Goal: Task Accomplishment & Management: Use online tool/utility

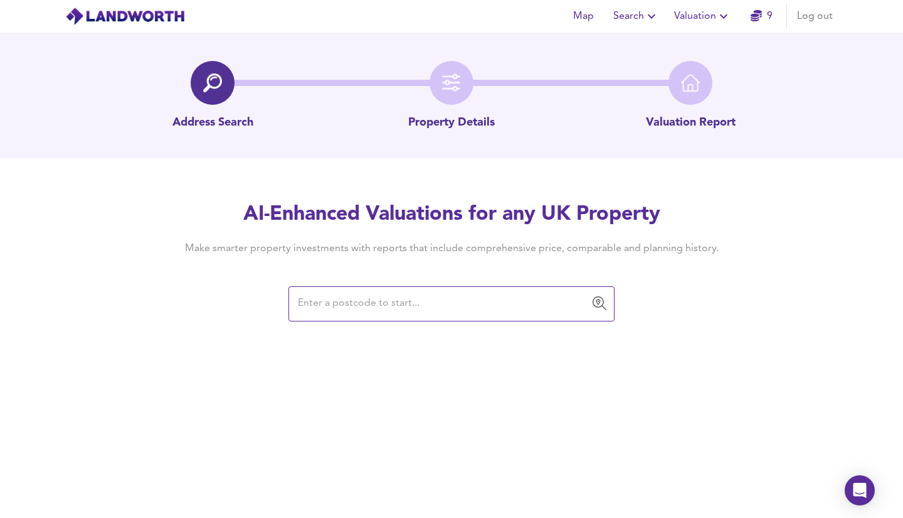
paste input "LL77 7LR"
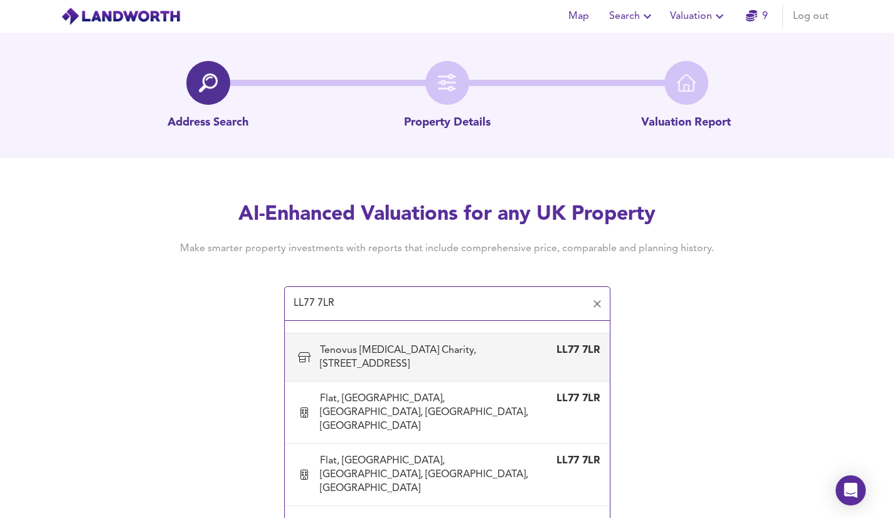
scroll to position [9, 0]
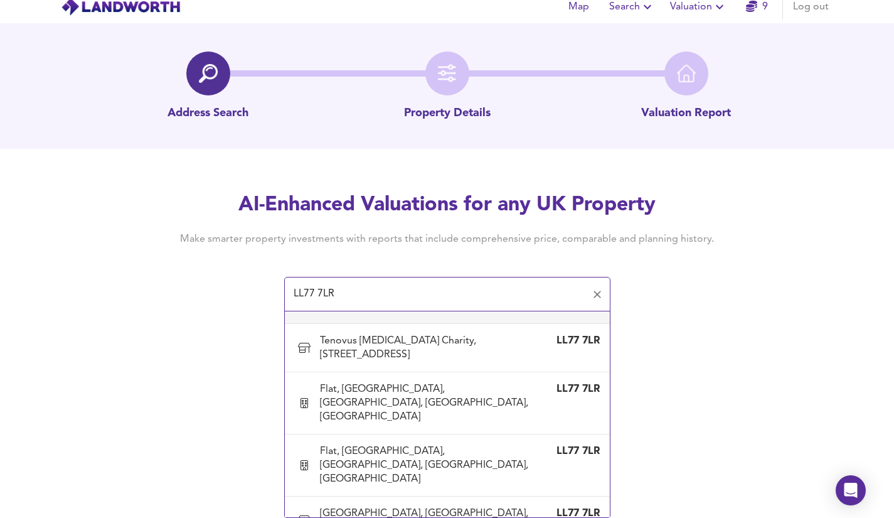
click at [332, 290] on input "LL77 7LR" at bounding box center [438, 294] width 296 height 24
paste input "LL60"
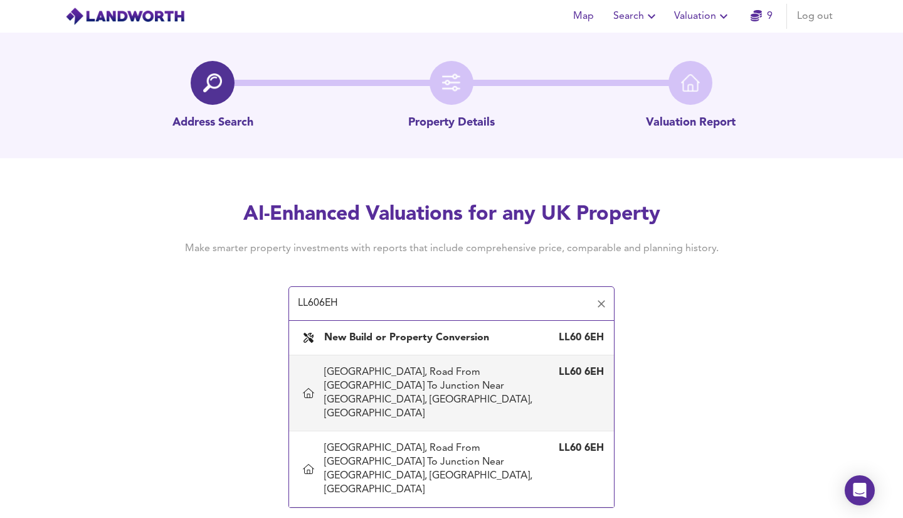
click at [388, 388] on div "[GEOGRAPHIC_DATA], Road From [GEOGRAPHIC_DATA] To Junction Near [GEOGRAPHIC_DAT…" at bounding box center [439, 392] width 230 height 55
type input "[GEOGRAPHIC_DATA], Road From [GEOGRAPHIC_DATA] To Junction Near [GEOGRAPHIC_DAT…"
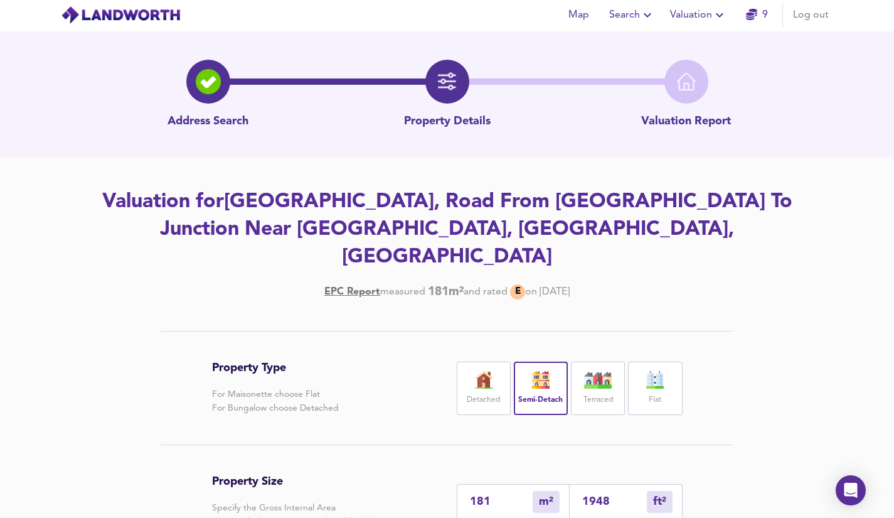
scroll to position [42, 0]
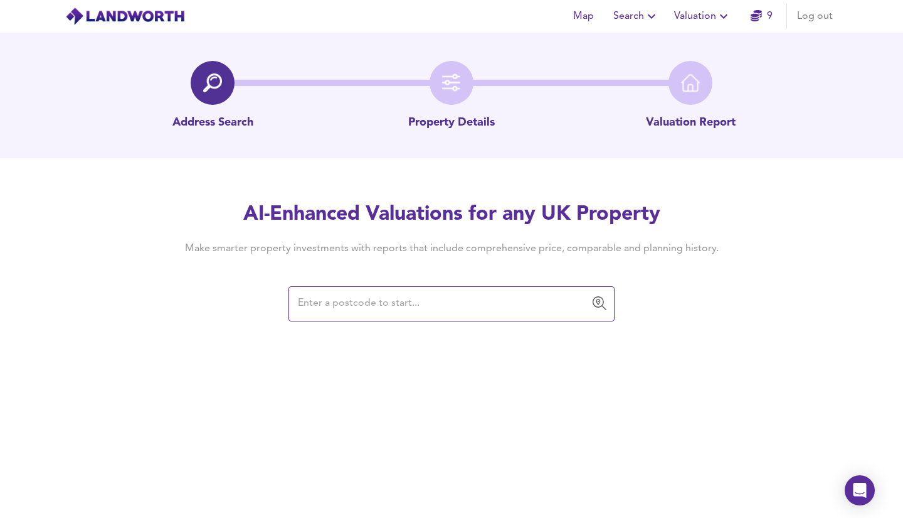
click at [363, 303] on input "text" at bounding box center [442, 304] width 296 height 24
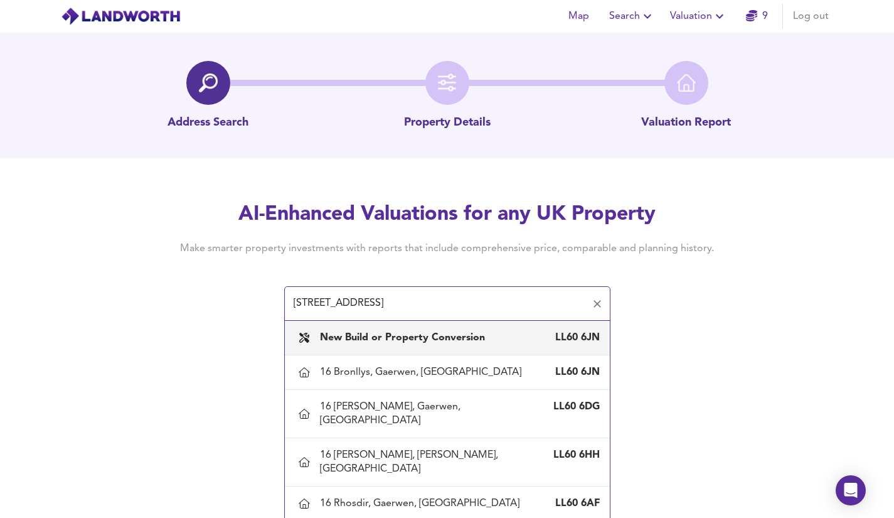
click at [531, 306] on input "[STREET_ADDRESS]" at bounding box center [438, 304] width 296 height 24
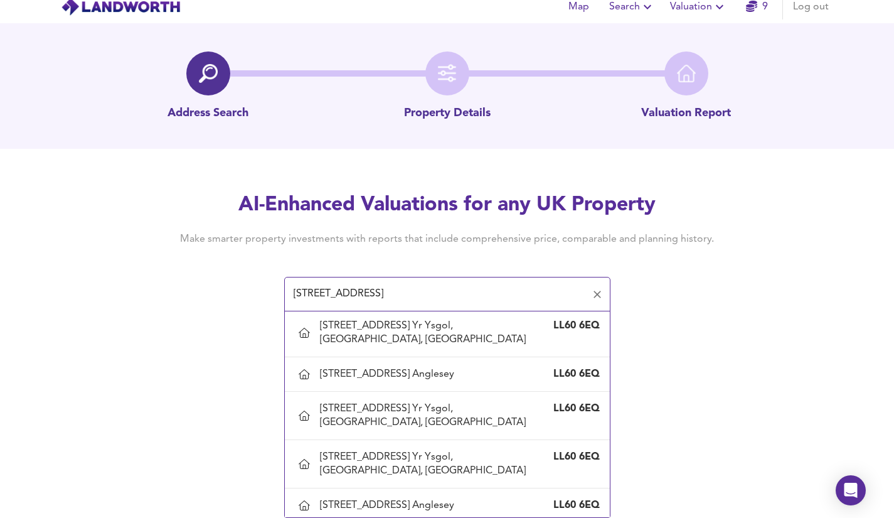
scroll to position [484, 0]
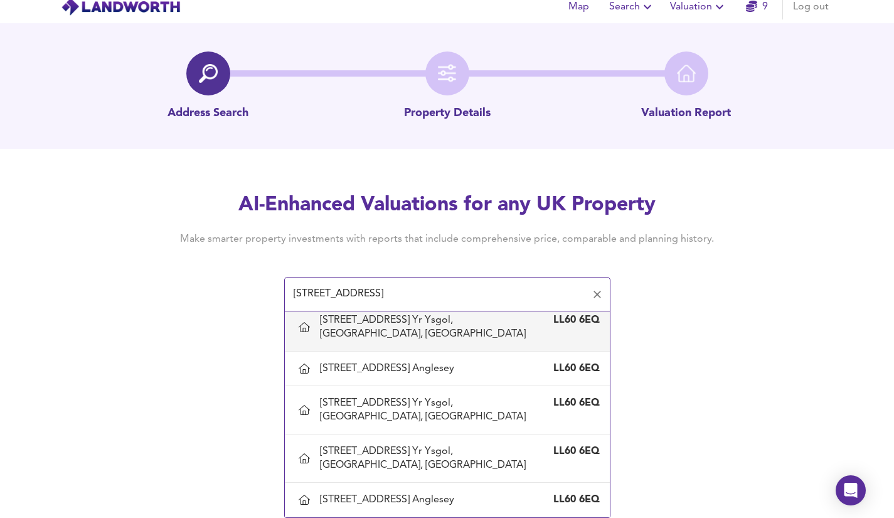
drag, startPoint x: 447, startPoint y: 292, endPoint x: 253, endPoint y: 296, distance: 194.5
click at [253, 296] on div "AI-Enhanced Valuations for any UK Property Make smarter property investments wi…" at bounding box center [447, 250] width 602 height 119
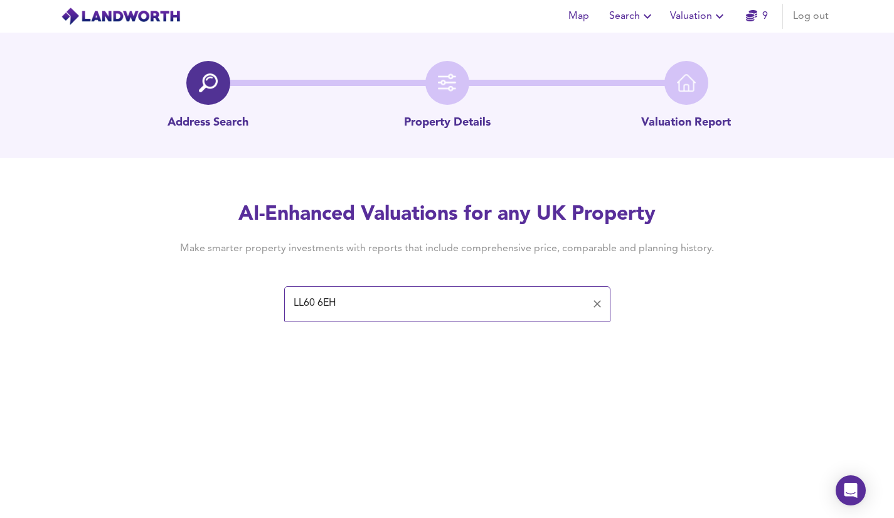
scroll to position [0, 0]
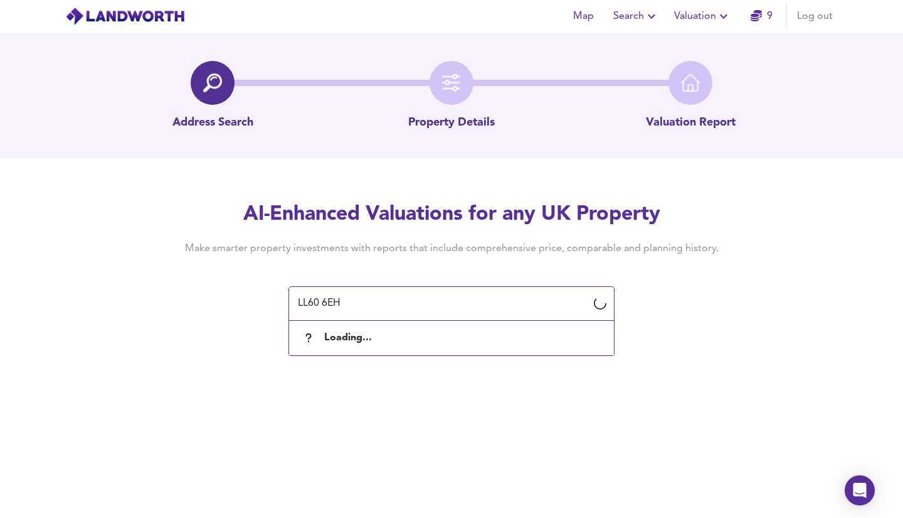
type input "LL60 6EH"
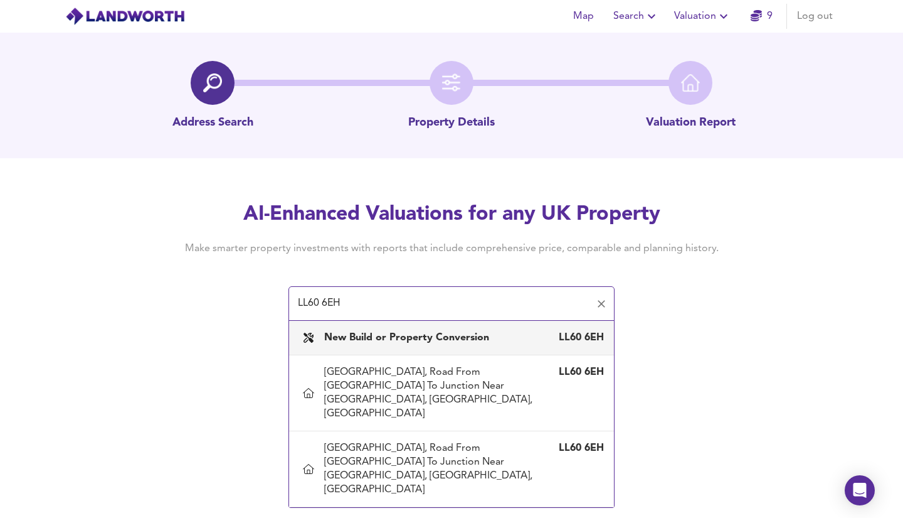
click at [365, 341] on b "New Build or Property Conversion" at bounding box center [406, 337] width 165 height 10
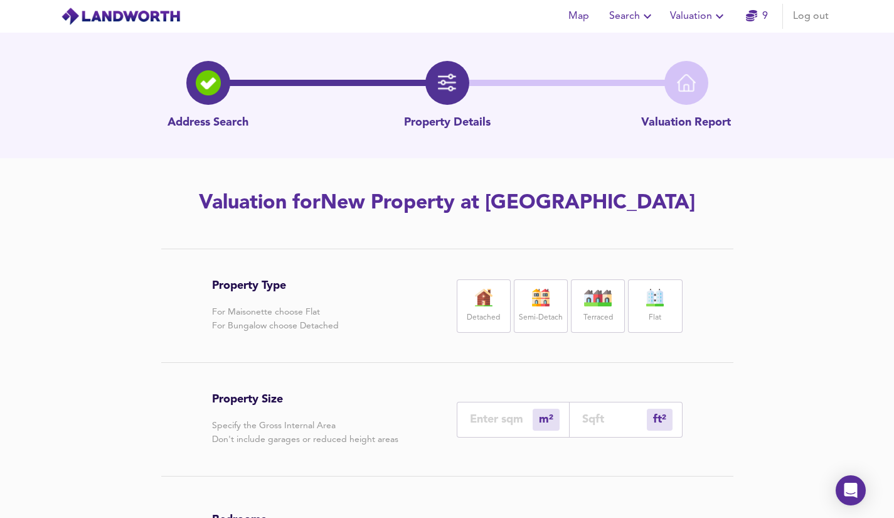
click at [486, 301] on img at bounding box center [483, 298] width 31 height 18
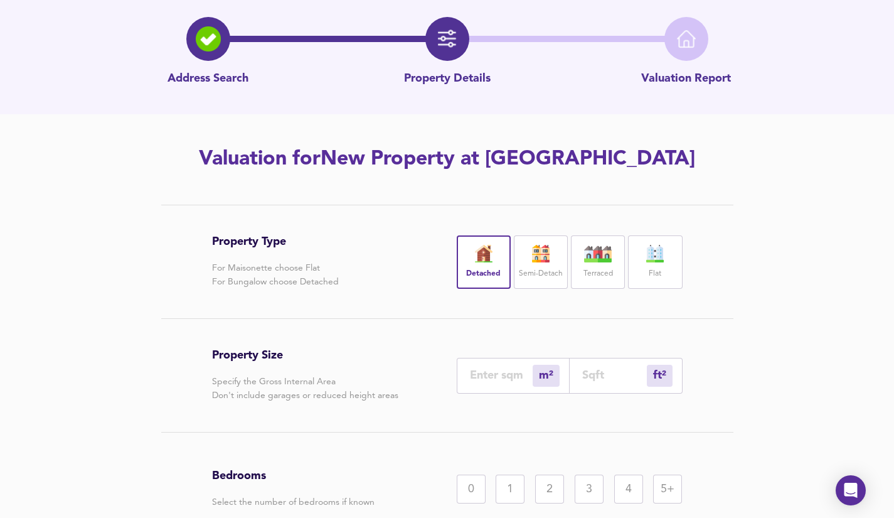
scroll to position [148, 0]
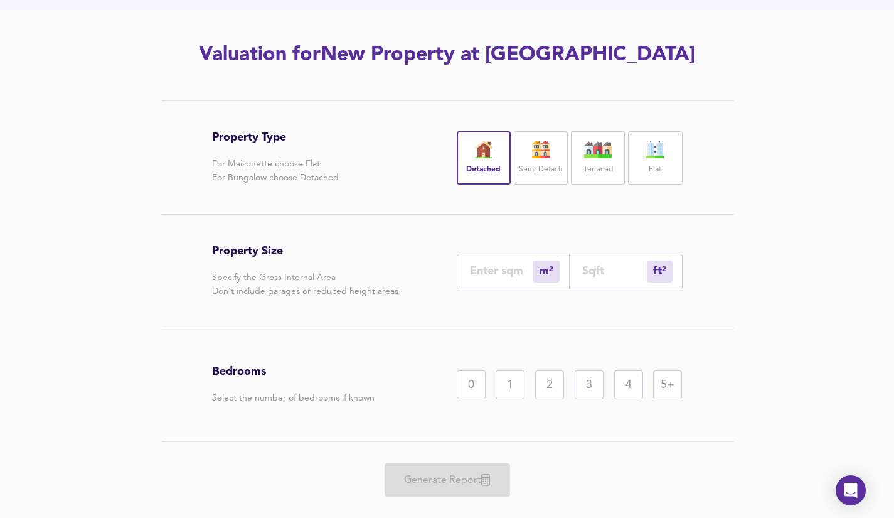
click at [629, 387] on div "4" at bounding box center [628, 384] width 29 height 29
click at [491, 270] on input "number" at bounding box center [501, 270] width 63 height 13
type input "2"
type input "22"
type input "21"
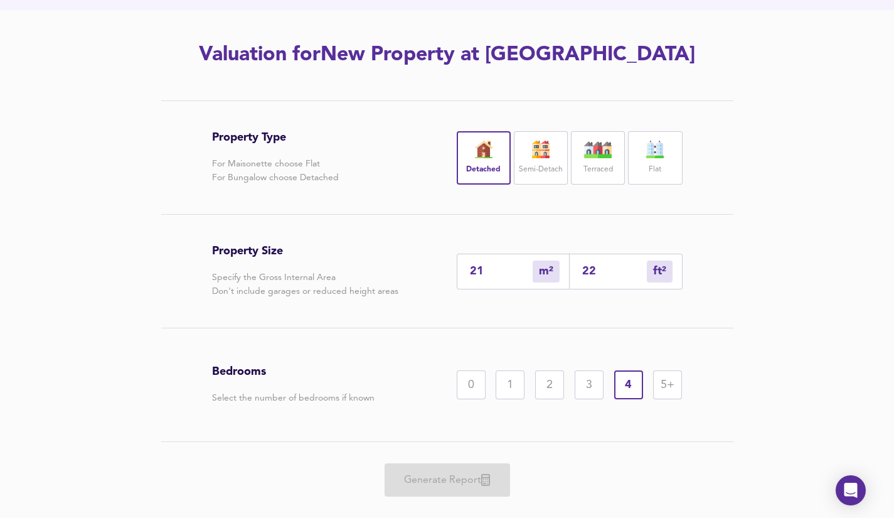
type input "226"
type input "210"
type input "2260"
type input "210"
click at [447, 475] on span "Generate Report" at bounding box center [447, 480] width 100 height 18
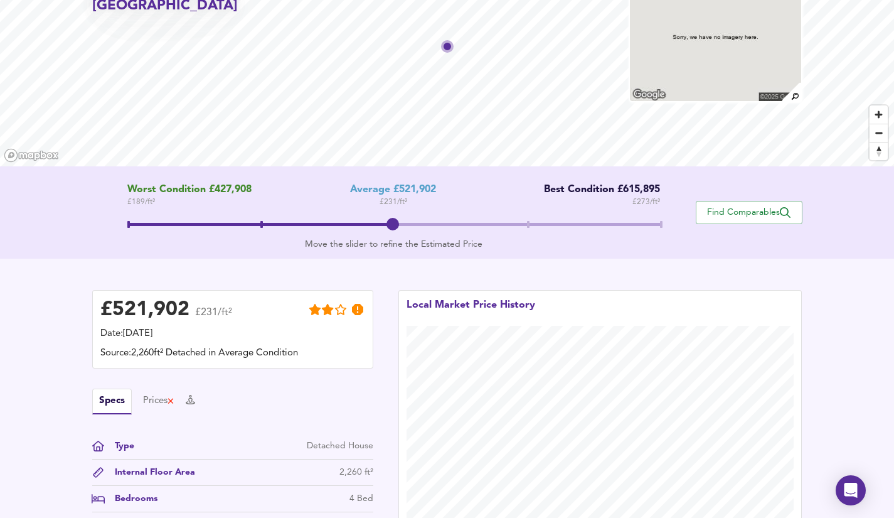
scroll to position [268, 0]
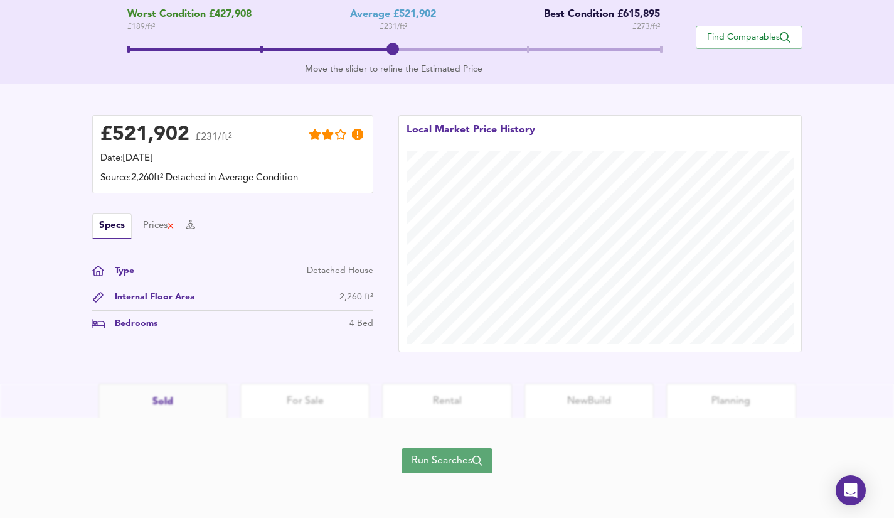
click at [427, 457] on span "Run Searches" at bounding box center [447, 461] width 71 height 18
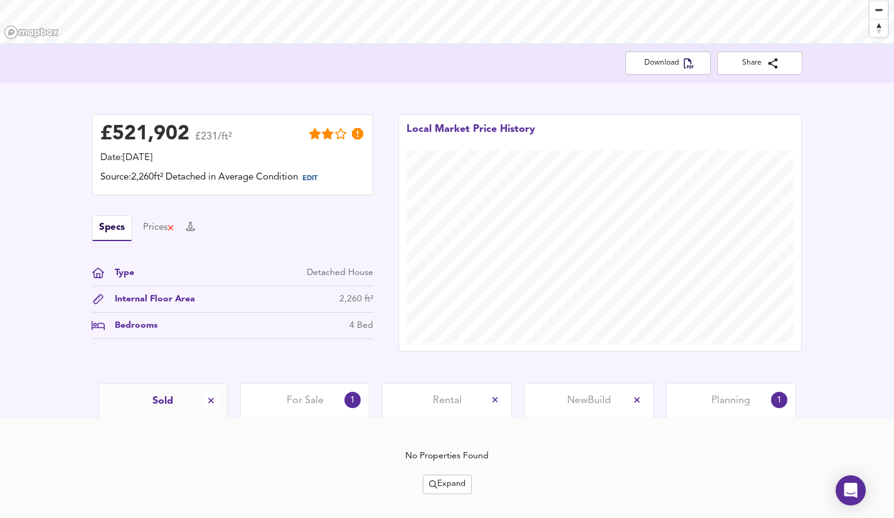
scroll to position [242, 0]
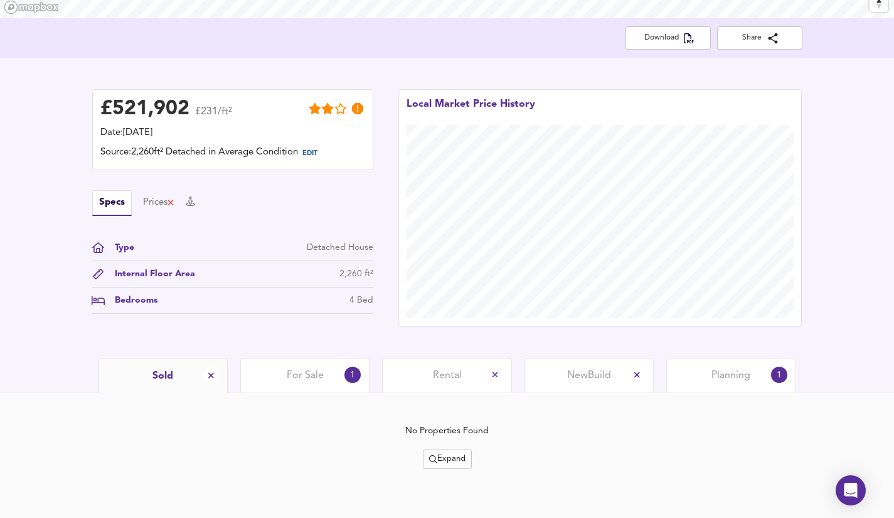
click at [308, 368] on div "For Sale 1" at bounding box center [304, 375] width 129 height 35
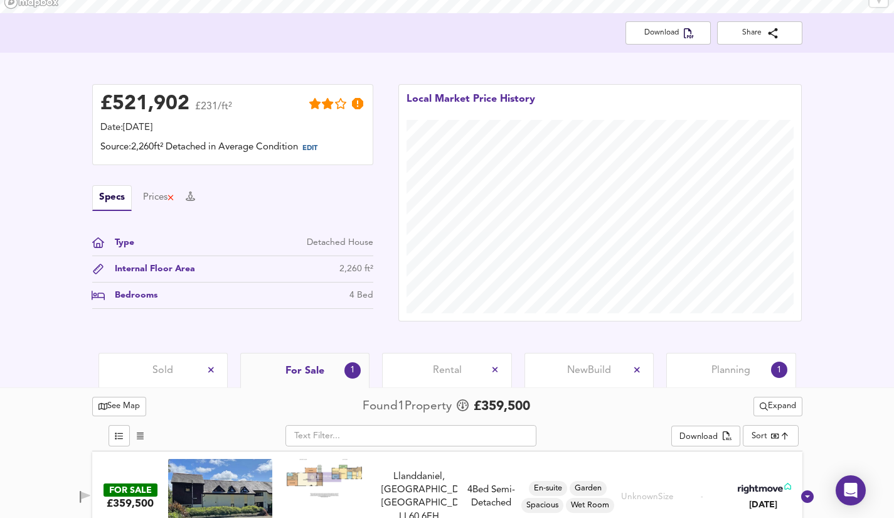
scroll to position [277, 0]
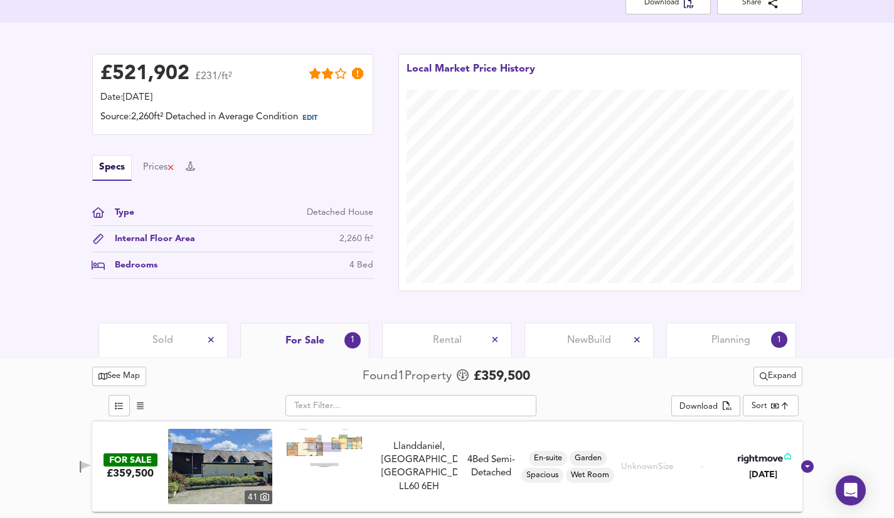
click at [161, 336] on span "Sold" at bounding box center [162, 340] width 21 height 14
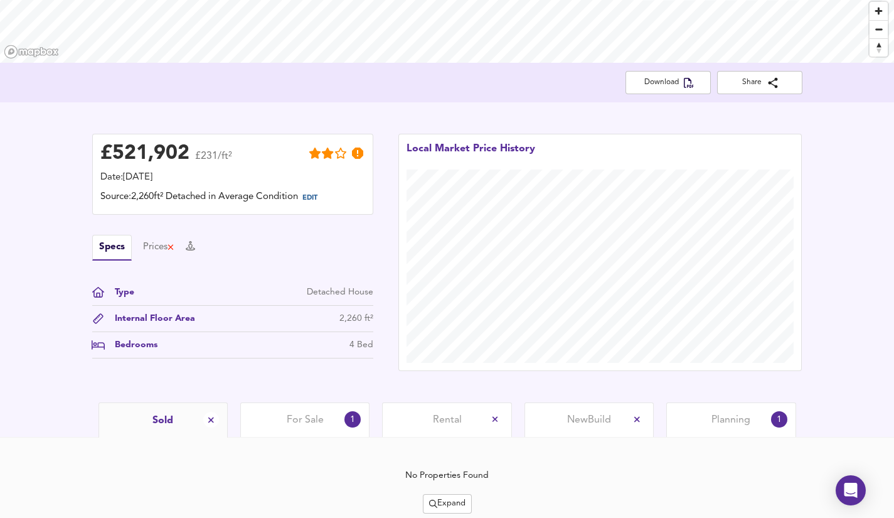
scroll to position [242, 0]
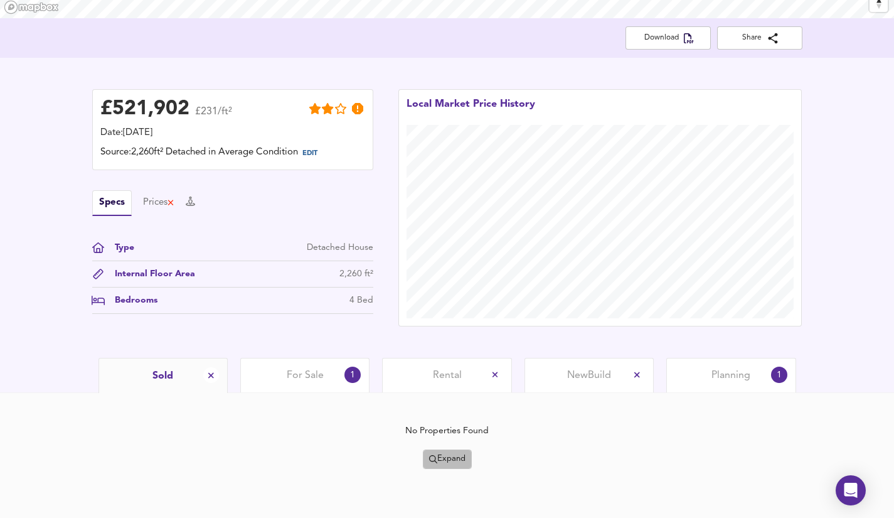
click at [459, 454] on span "Expand" at bounding box center [447, 459] width 36 height 14
click at [456, 372] on li "¼ mile ½ mile" at bounding box center [446, 374] width 133 height 20
click at [444, 461] on span "Expand" at bounding box center [447, 459] width 36 height 14
click at [438, 382] on li "½ mile 1 mile" at bounding box center [446, 374] width 133 height 20
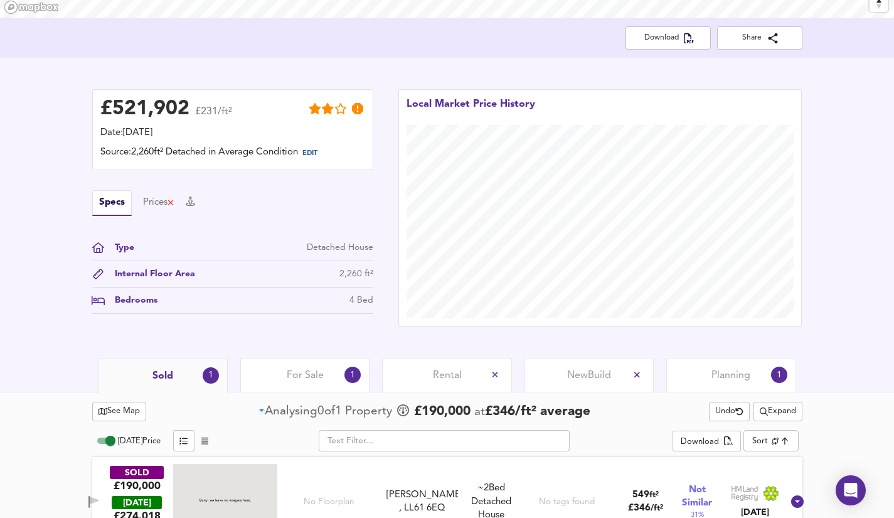
scroll to position [277, 0]
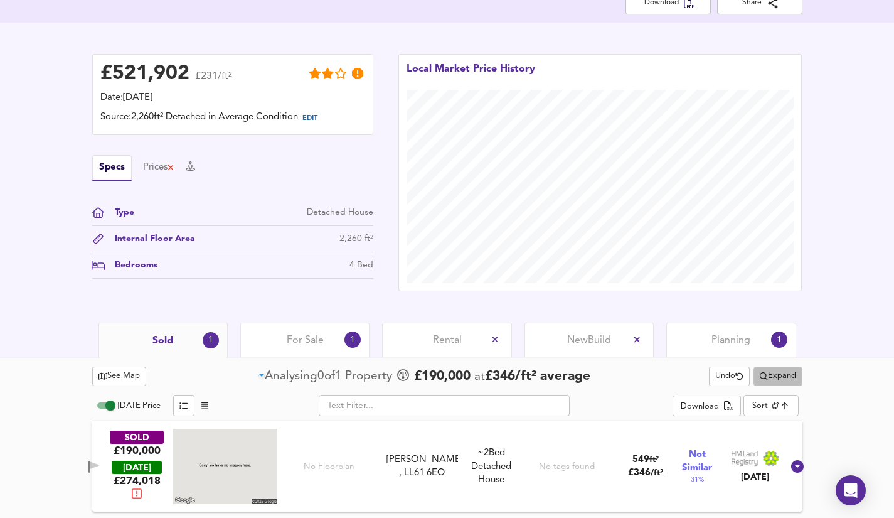
click at [767, 373] on span "Expand" at bounding box center [778, 376] width 36 height 14
click at [768, 417] on icon at bounding box center [765, 421] width 15 height 9
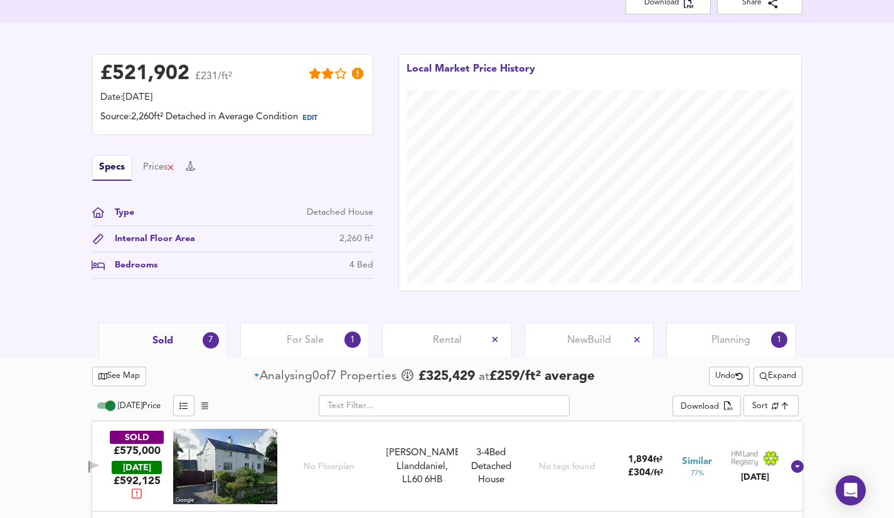
click at [771, 372] on span "Expand" at bounding box center [778, 376] width 36 height 14
click at [768, 394] on li "1 mile 2 mile" at bounding box center [775, 401] width 133 height 20
click at [770, 378] on span "Expand" at bounding box center [778, 376] width 36 height 14
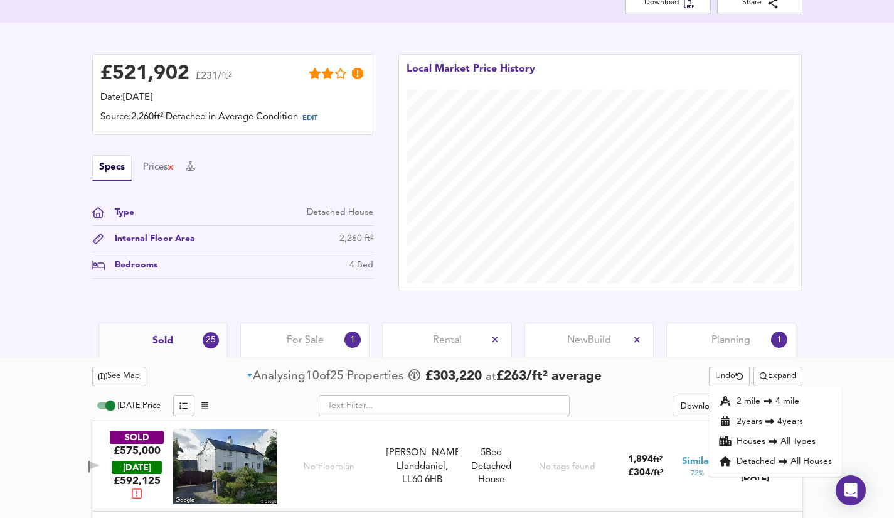
click at [768, 394] on li "2 mile 4 mile" at bounding box center [775, 401] width 133 height 20
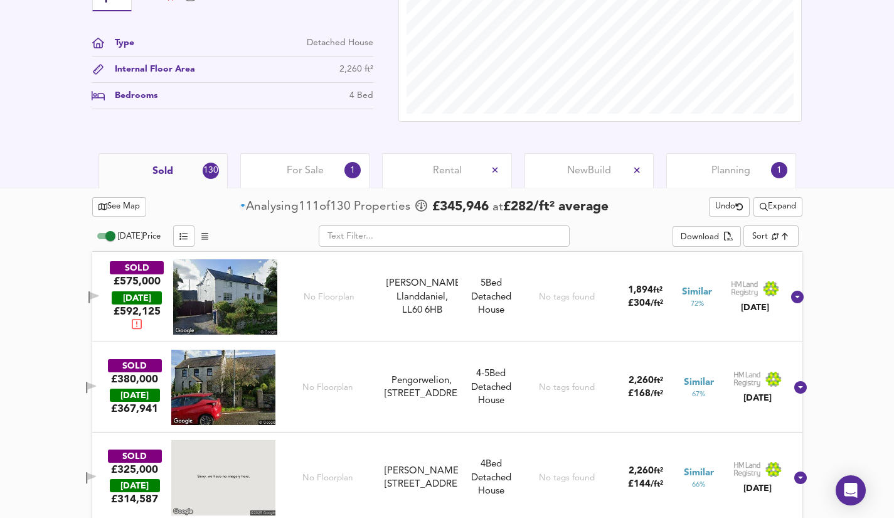
scroll to position [486, 0]
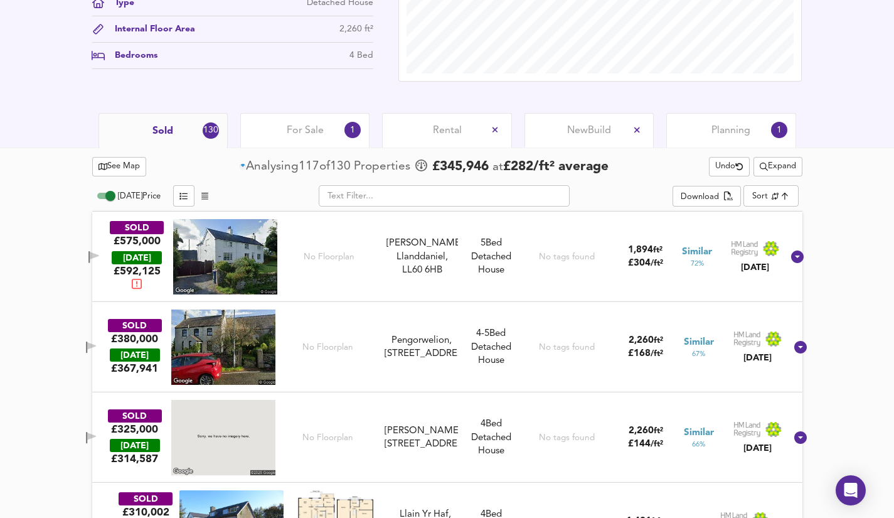
click at [301, 126] on span "For Sale" at bounding box center [305, 131] width 37 height 14
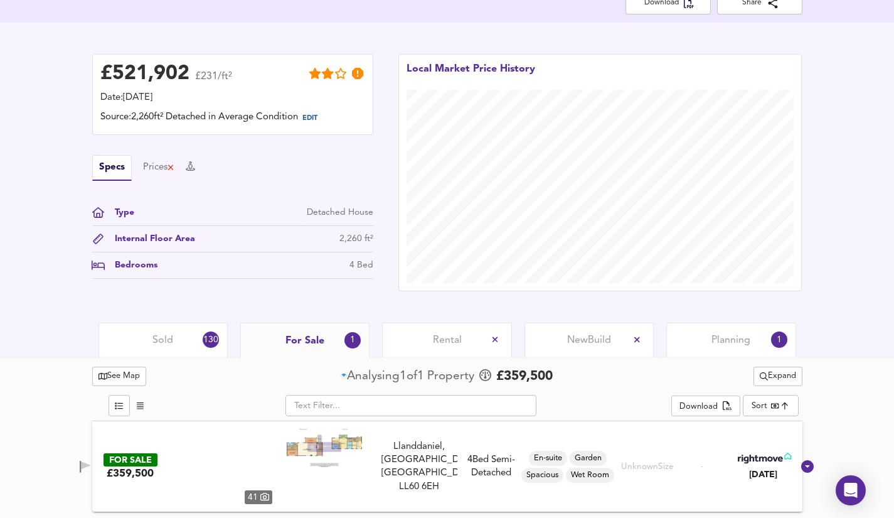
scroll to position [277, 0]
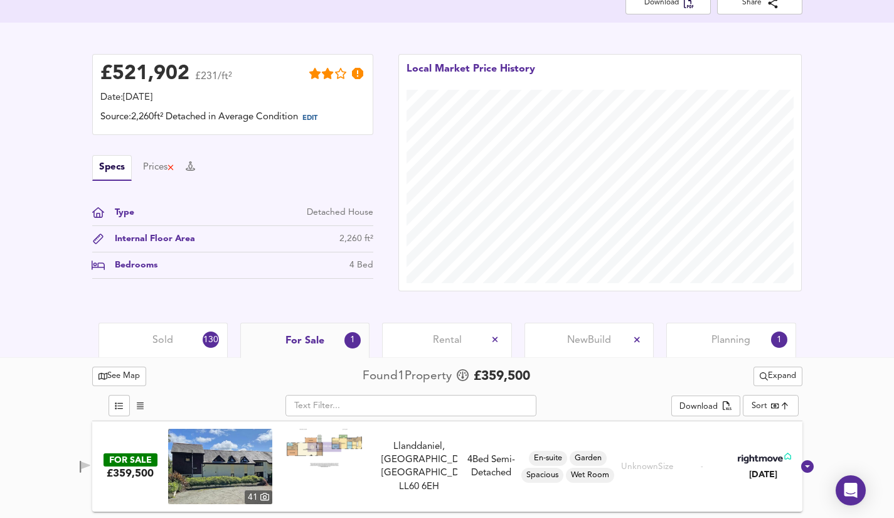
click at [173, 348] on div "Sold 130" at bounding box center [162, 339] width 129 height 35
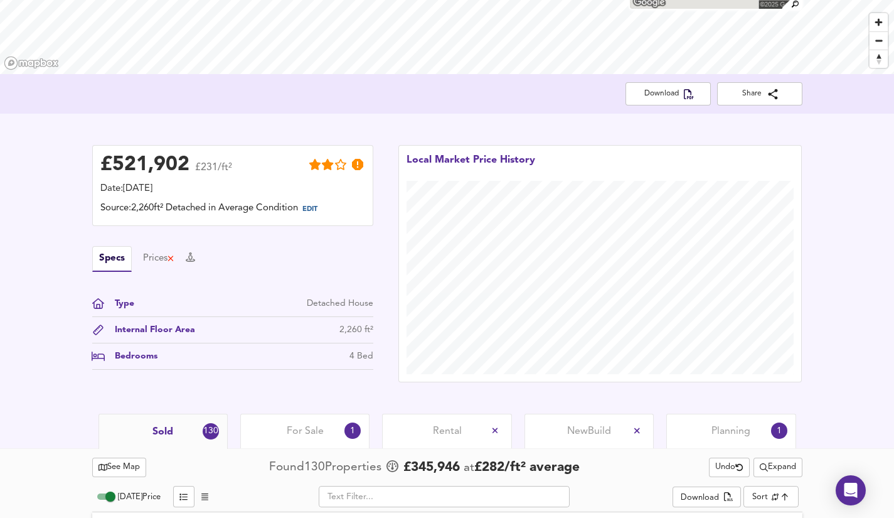
scroll to position [185, 0]
click at [785, 90] on span "Share" at bounding box center [759, 94] width 65 height 13
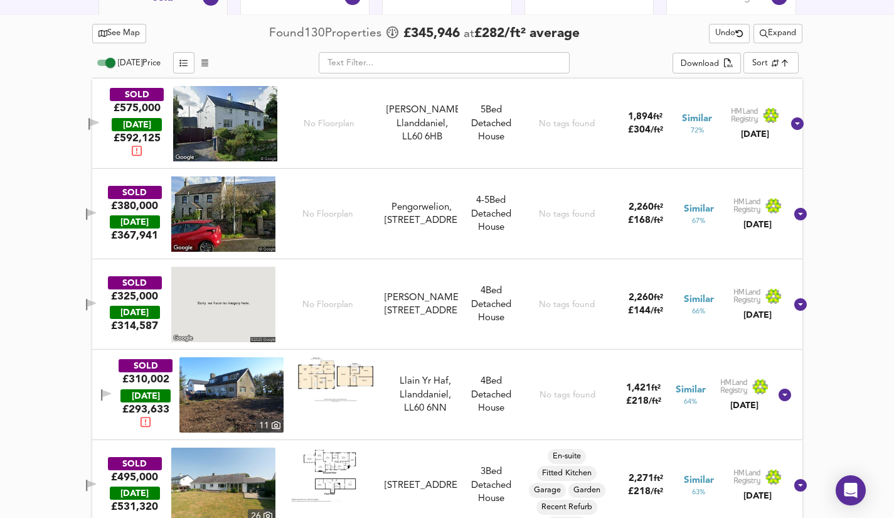
scroll to position [617, 0]
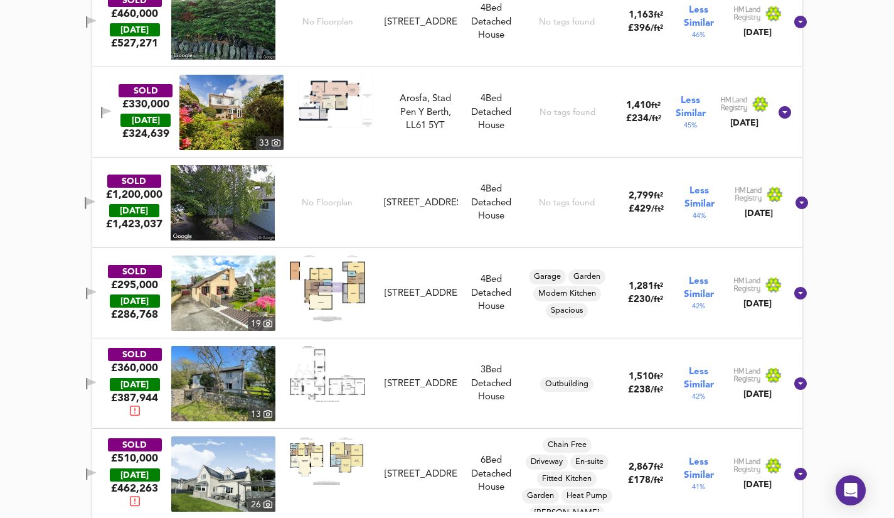
scroll to position [3135, 0]
